Goal: Transaction & Acquisition: Purchase product/service

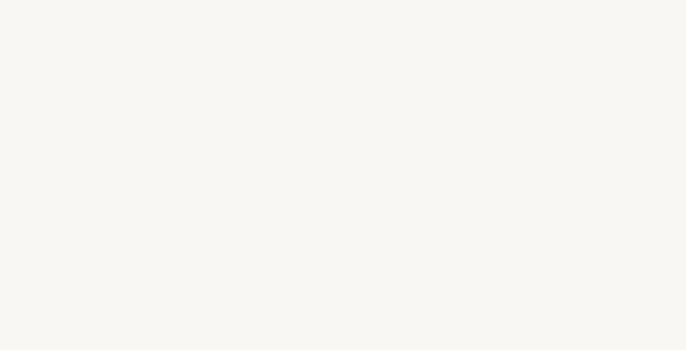
select select "FI"
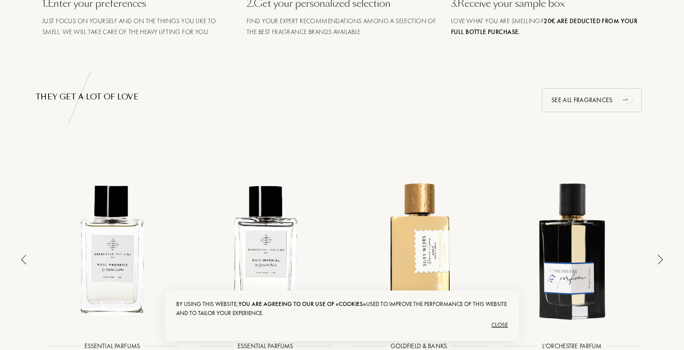
scroll to position [532, 0]
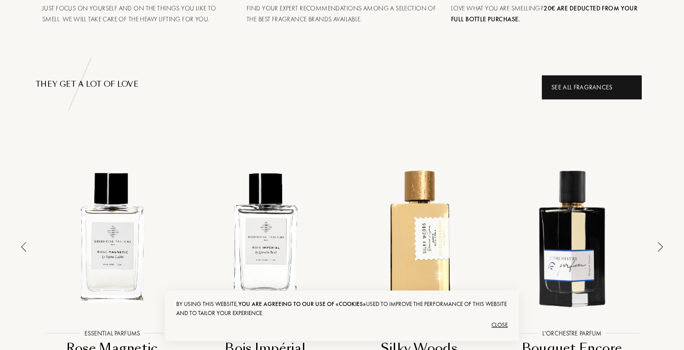
click at [583, 96] on div "See all fragrances" at bounding box center [592, 87] width 100 height 24
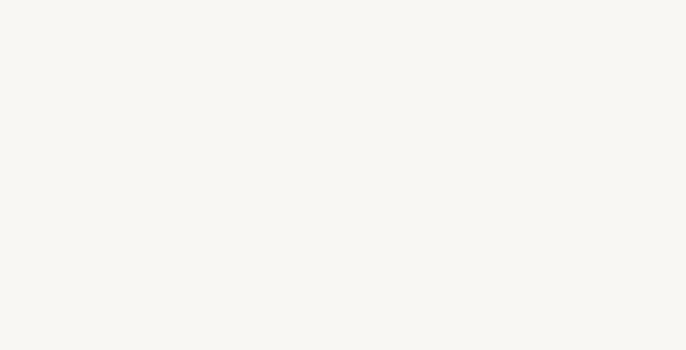
select select "FI"
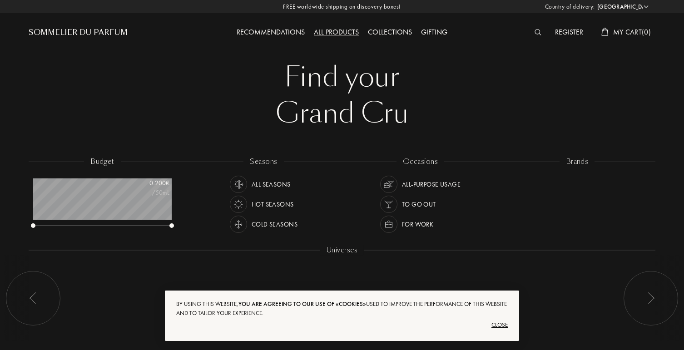
scroll to position [45, 138]
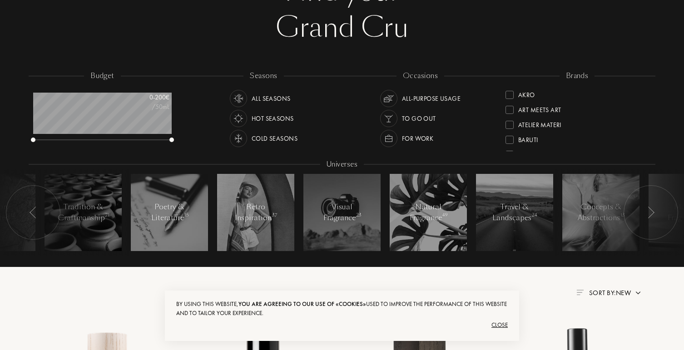
scroll to position [105, 0]
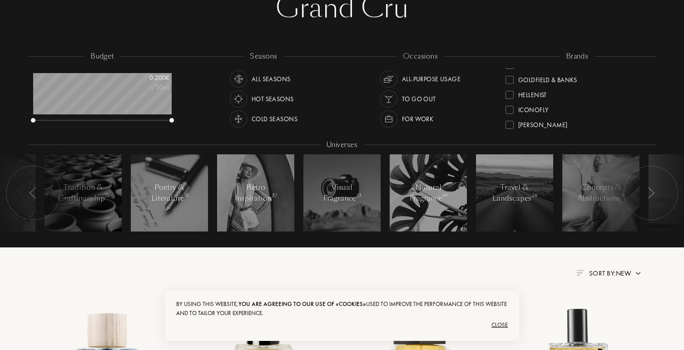
click at [534, 80] on div "Goldfield & Banks" at bounding box center [547, 78] width 59 height 12
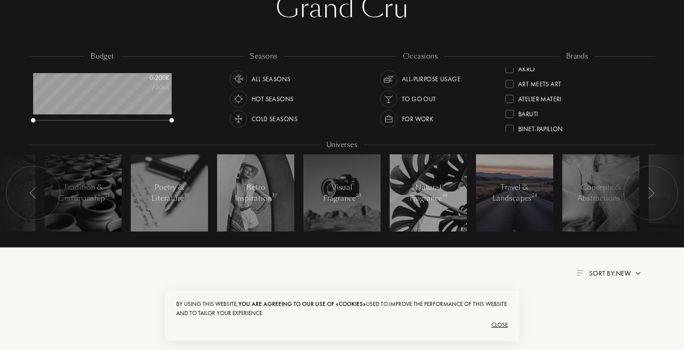
scroll to position [0, 0]
